Goal: Navigation & Orientation: Find specific page/section

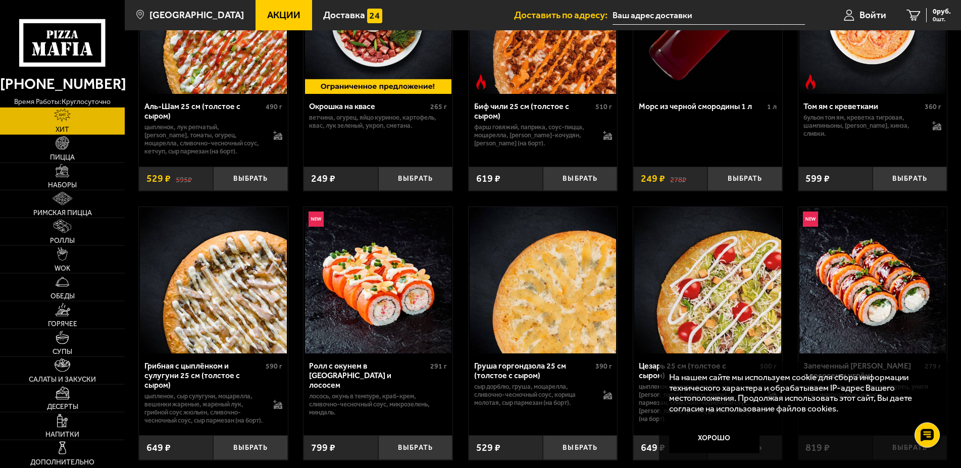
scroll to position [206, 0]
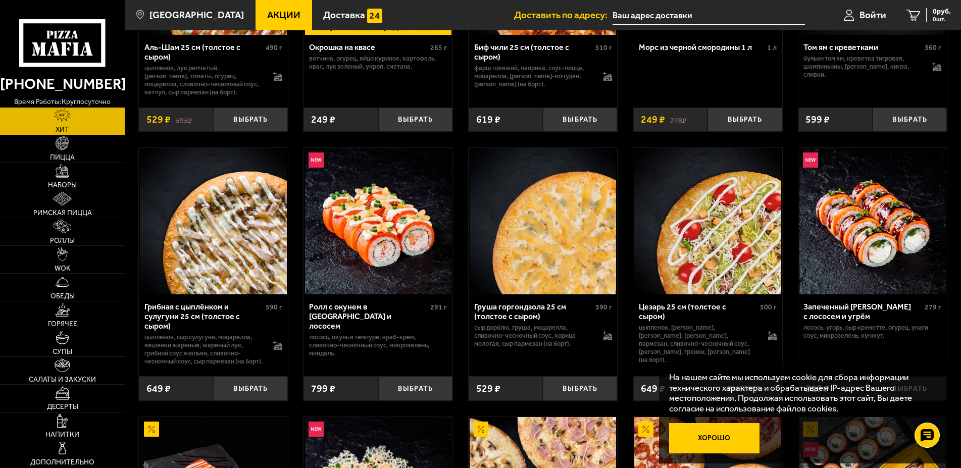
click at [732, 437] on button "Хорошо" at bounding box center [714, 438] width 90 height 30
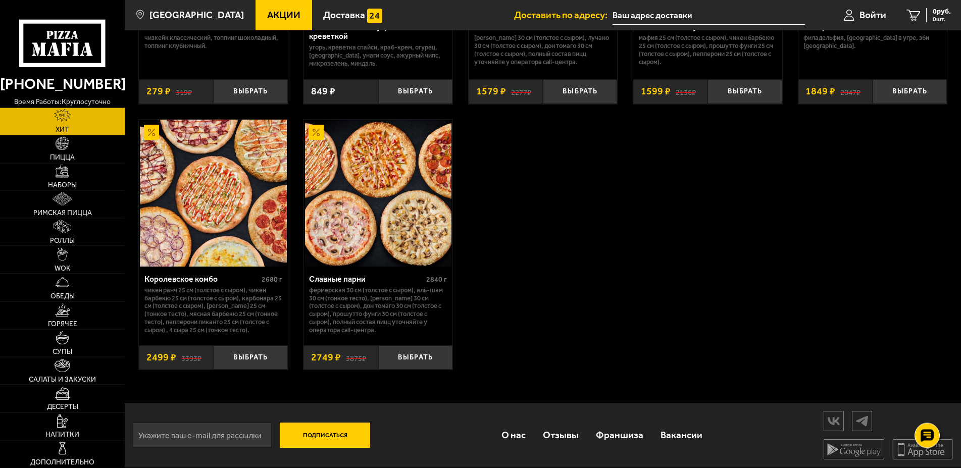
scroll to position [795, 0]
click at [65, 173] on img at bounding box center [63, 171] width 14 height 14
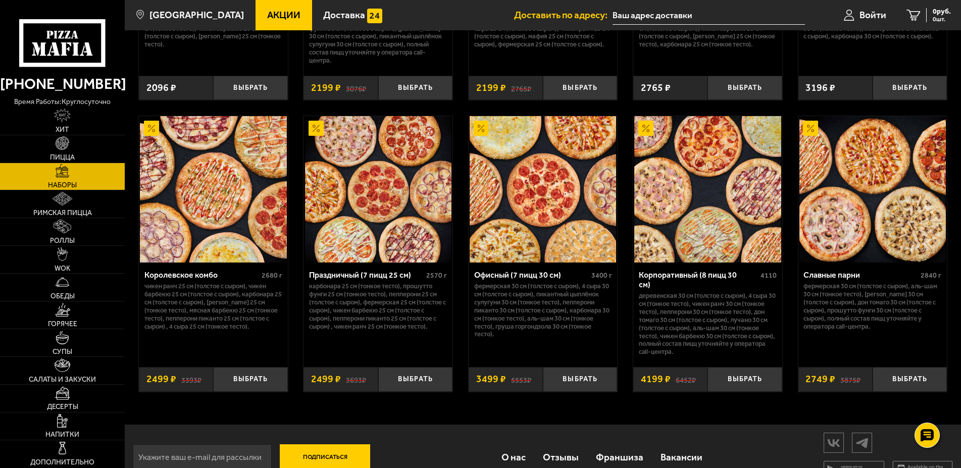
scroll to position [1558, 0]
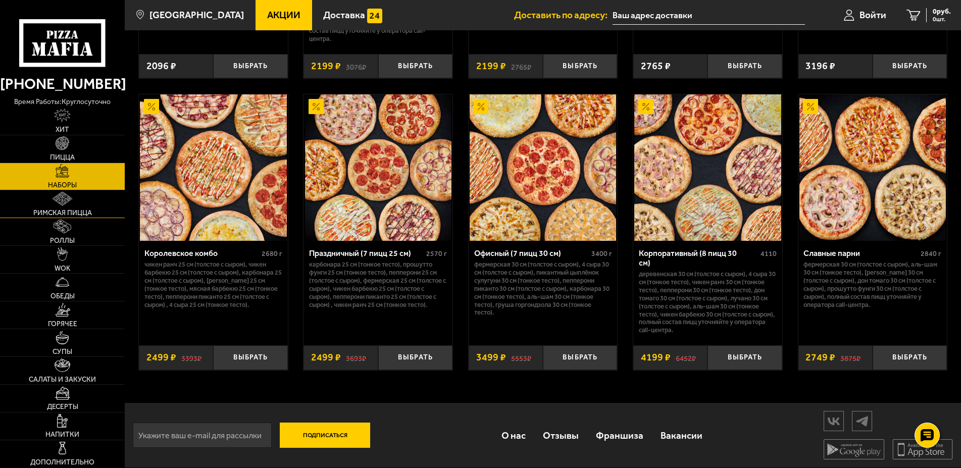
click at [60, 212] on span "Римская пицца" at bounding box center [62, 213] width 59 height 7
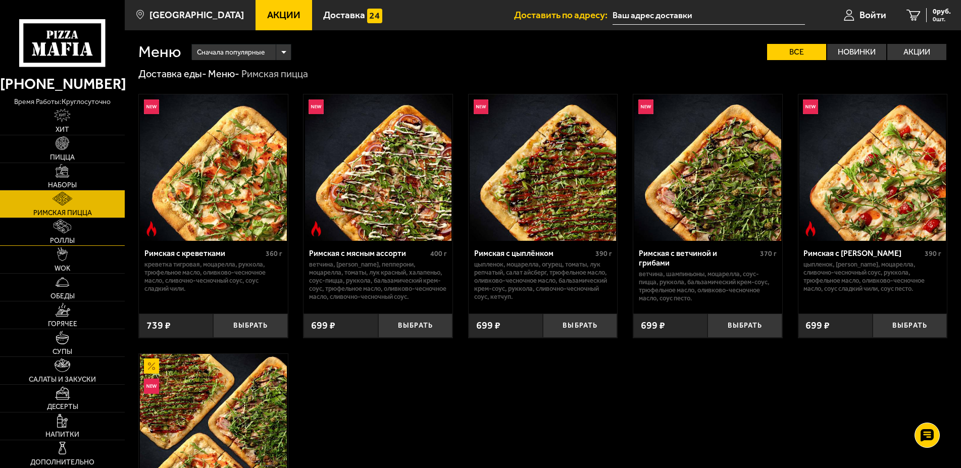
click at [57, 238] on span "Роллы" at bounding box center [62, 240] width 25 height 7
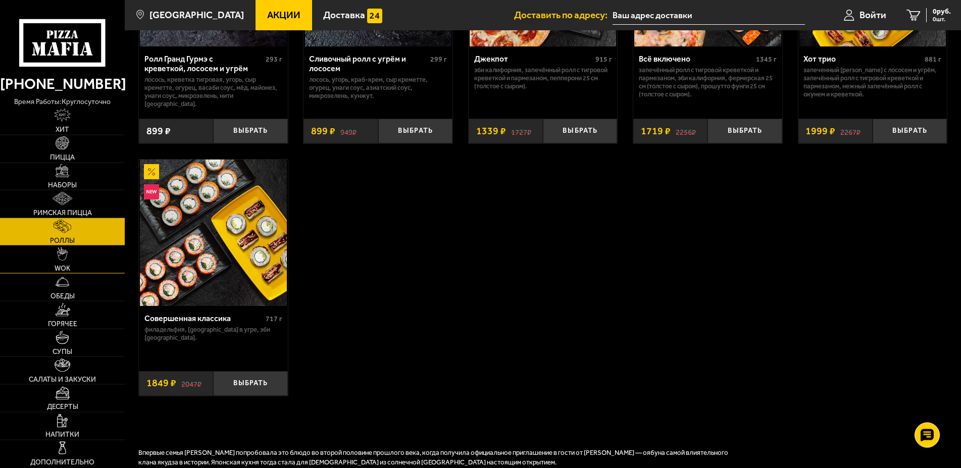
scroll to position [721, 0]
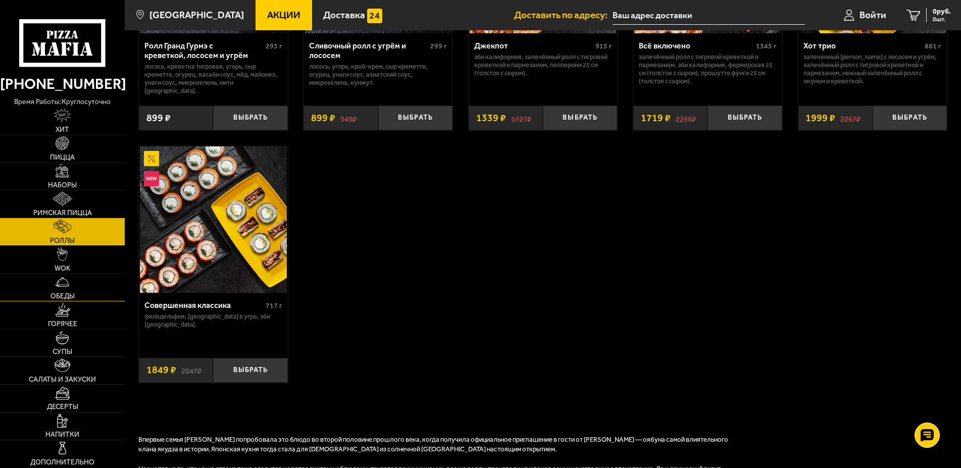
click at [64, 292] on link "Обеды" at bounding box center [62, 287] width 125 height 27
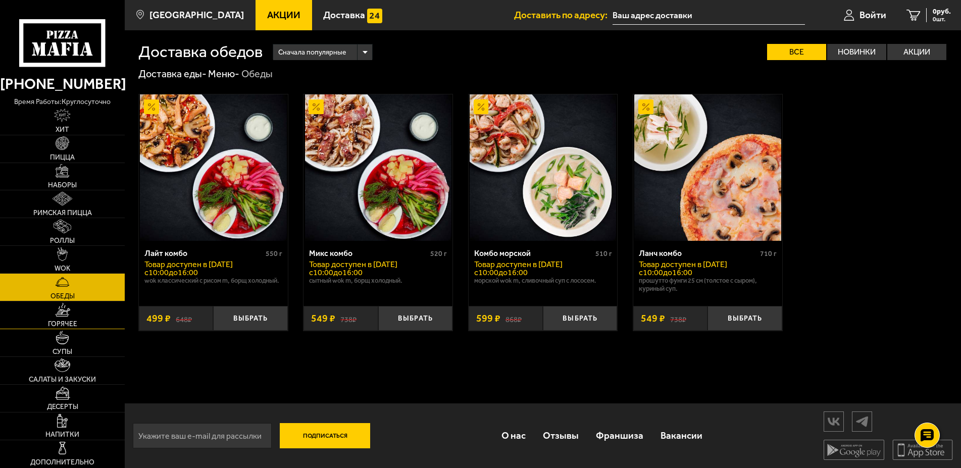
click at [63, 321] on span "Горячее" at bounding box center [62, 324] width 29 height 7
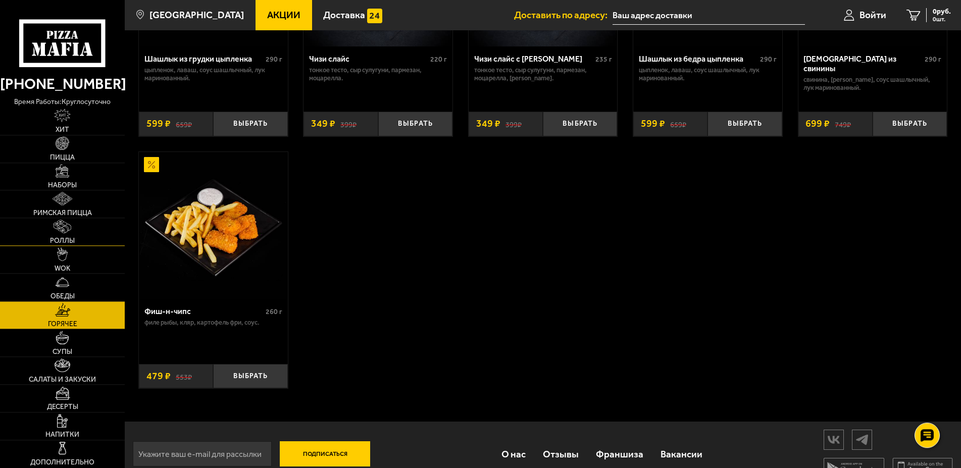
scroll to position [773, 0]
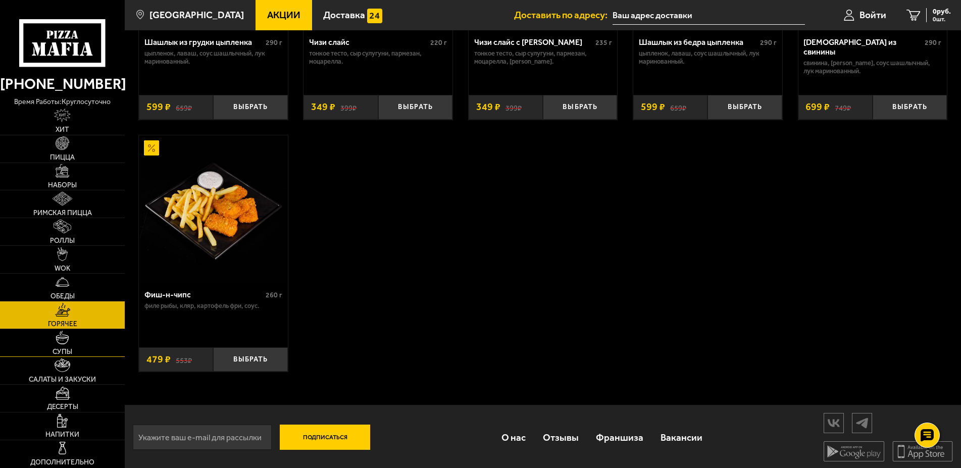
click at [64, 349] on span "Супы" at bounding box center [63, 351] width 20 height 7
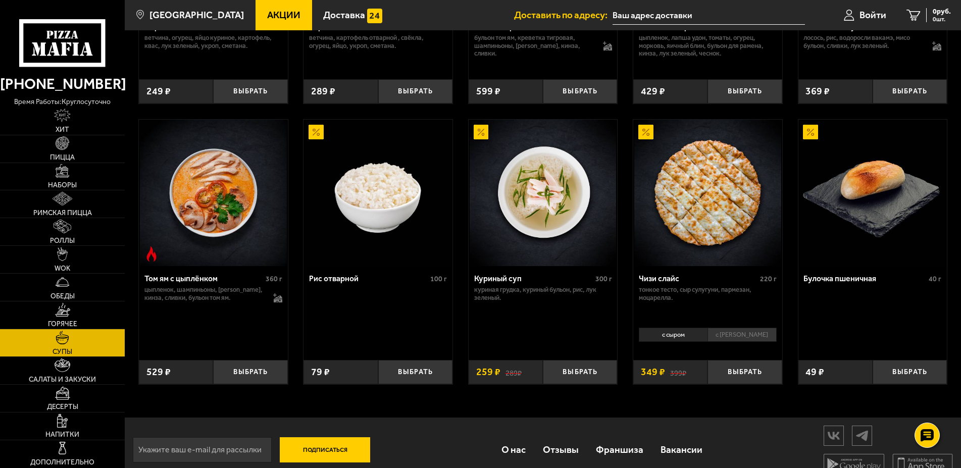
scroll to position [363, 0]
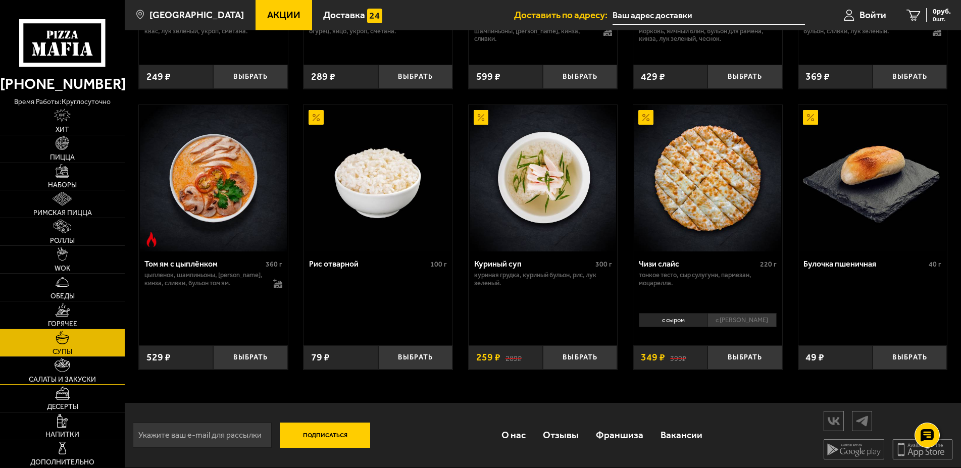
click at [58, 382] on span "Салаты и закуски" at bounding box center [62, 379] width 67 height 7
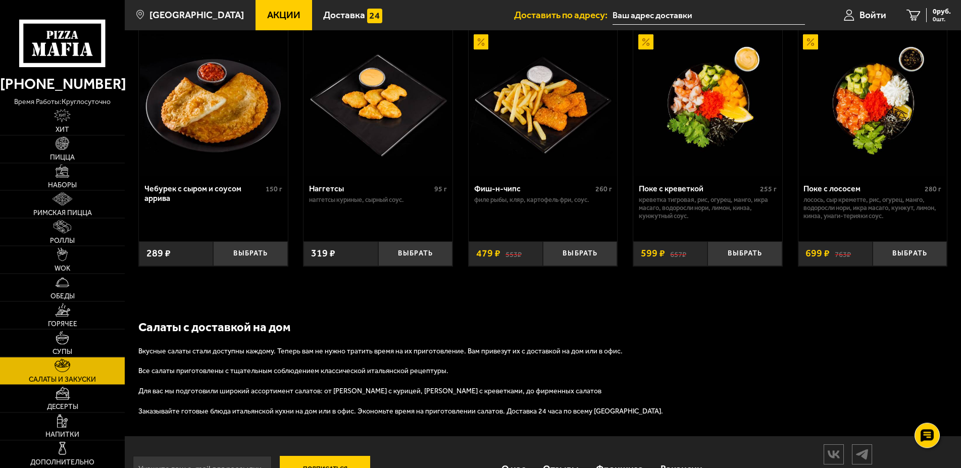
scroll to position [667, 0]
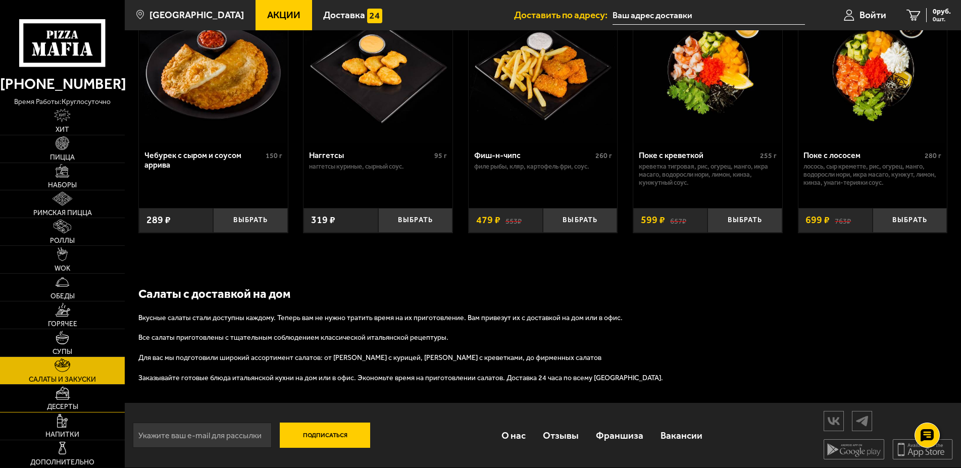
click at [59, 403] on link "Десерты" at bounding box center [62, 398] width 125 height 27
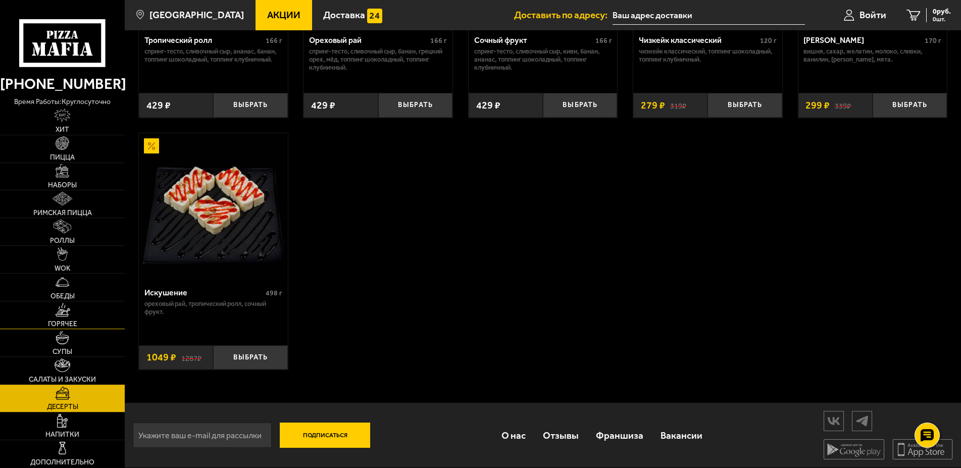
scroll to position [473, 0]
click at [68, 432] on span "Напитки" at bounding box center [62, 434] width 34 height 7
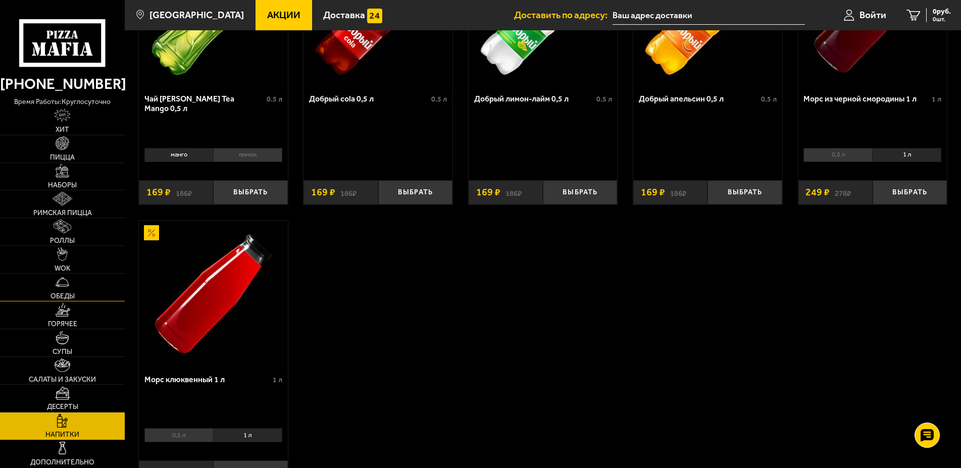
scroll to position [275, 0]
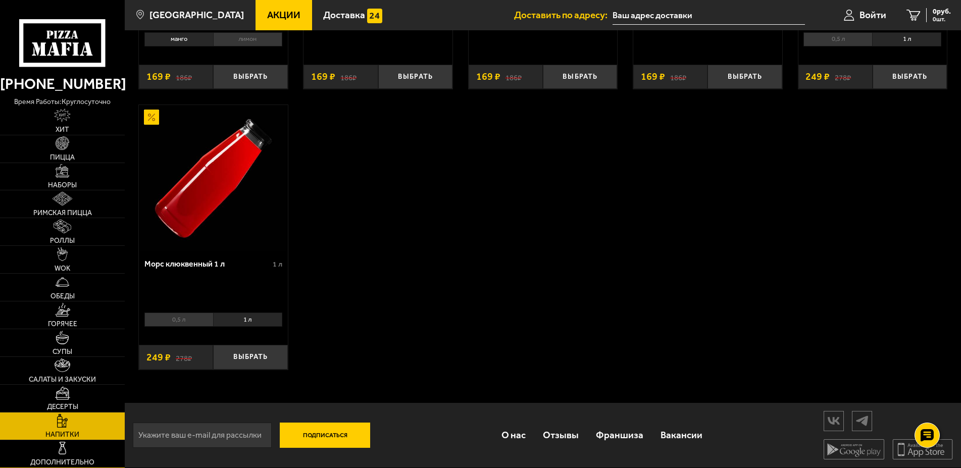
click at [79, 461] on span "Дополнительно" at bounding box center [62, 462] width 64 height 7
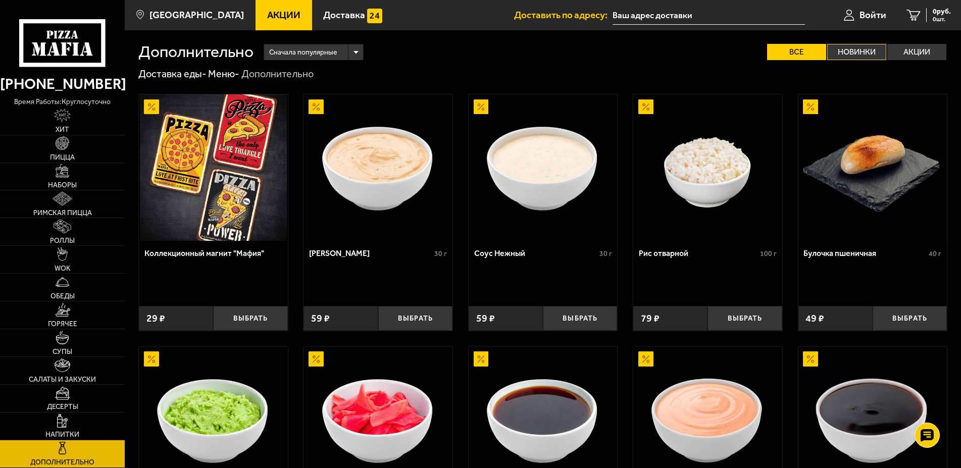
click at [865, 53] on label "Новинки" at bounding box center [856, 52] width 59 height 16
click at [0, 0] on input "Новинки" at bounding box center [0, 0] width 0 height 0
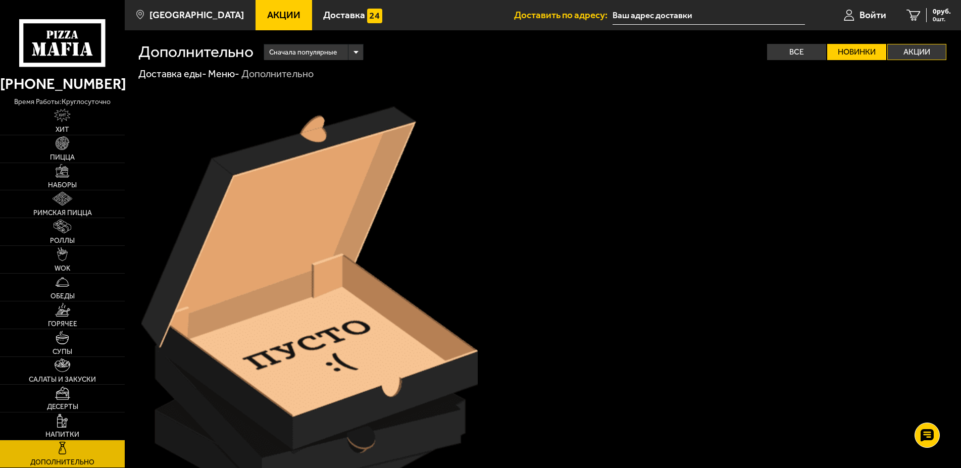
click at [913, 50] on label "Акции" at bounding box center [916, 52] width 59 height 16
click at [0, 0] on input "Акции" at bounding box center [0, 0] width 0 height 0
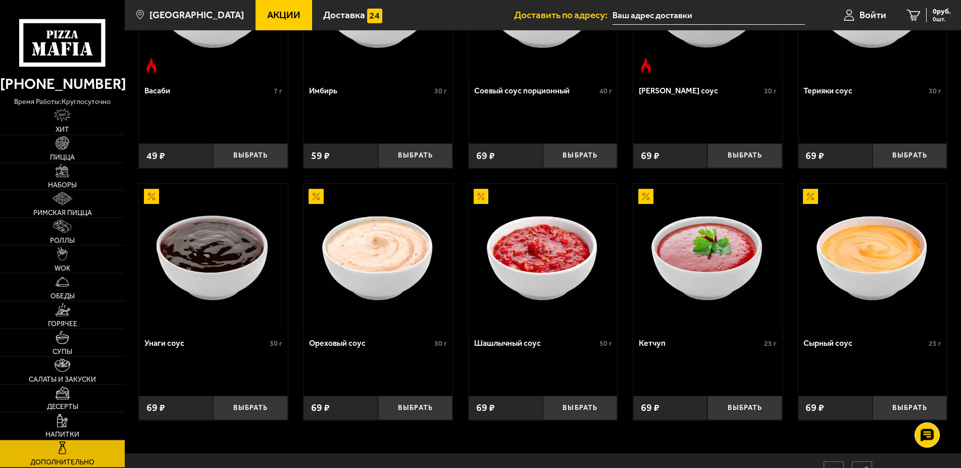
scroll to position [473, 0]
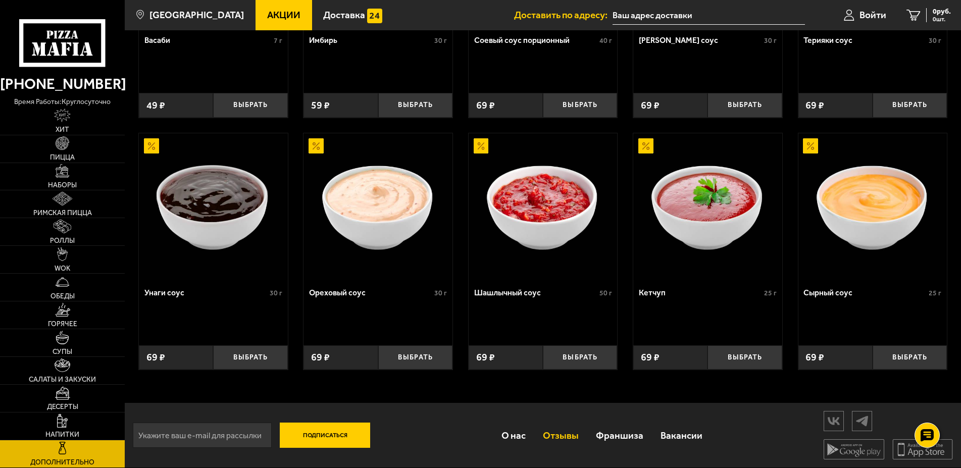
click at [552, 439] on link "Отзывы" at bounding box center [560, 435] width 53 height 33
